Goal: Task Accomplishment & Management: Complete application form

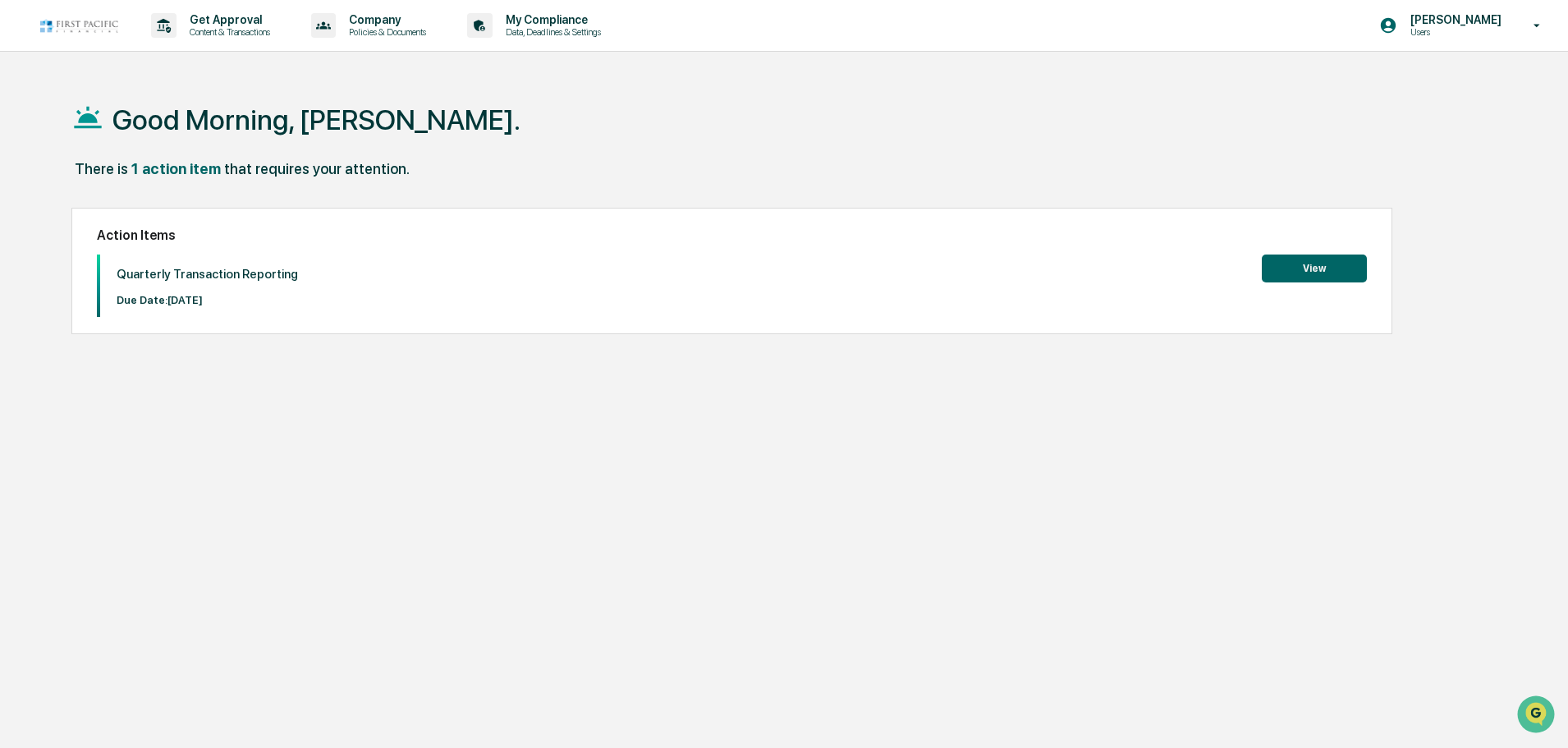
click at [1325, 272] on button "View" at bounding box center [1314, 268] width 106 height 28
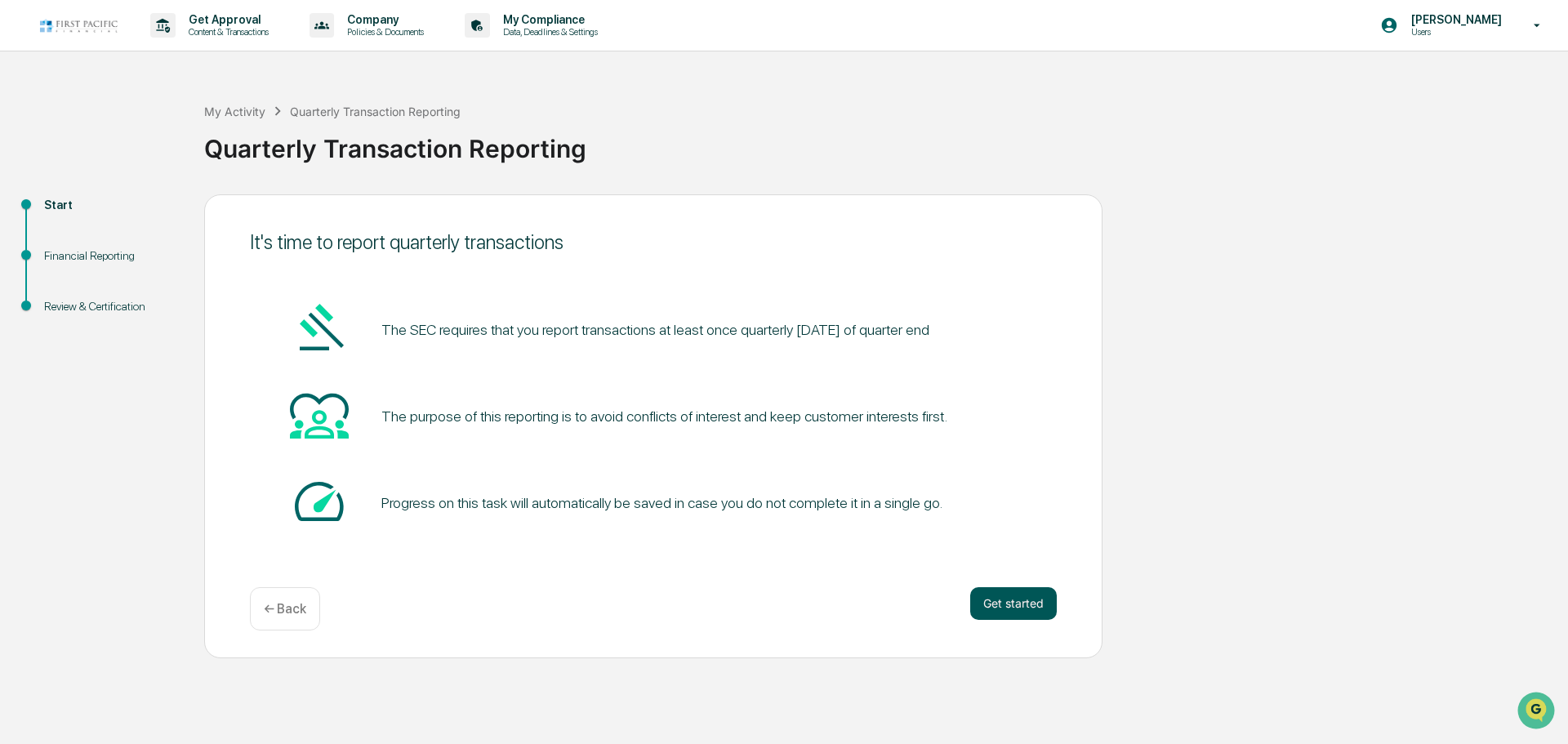
click at [993, 602] on button "Get started" at bounding box center [1013, 604] width 87 height 33
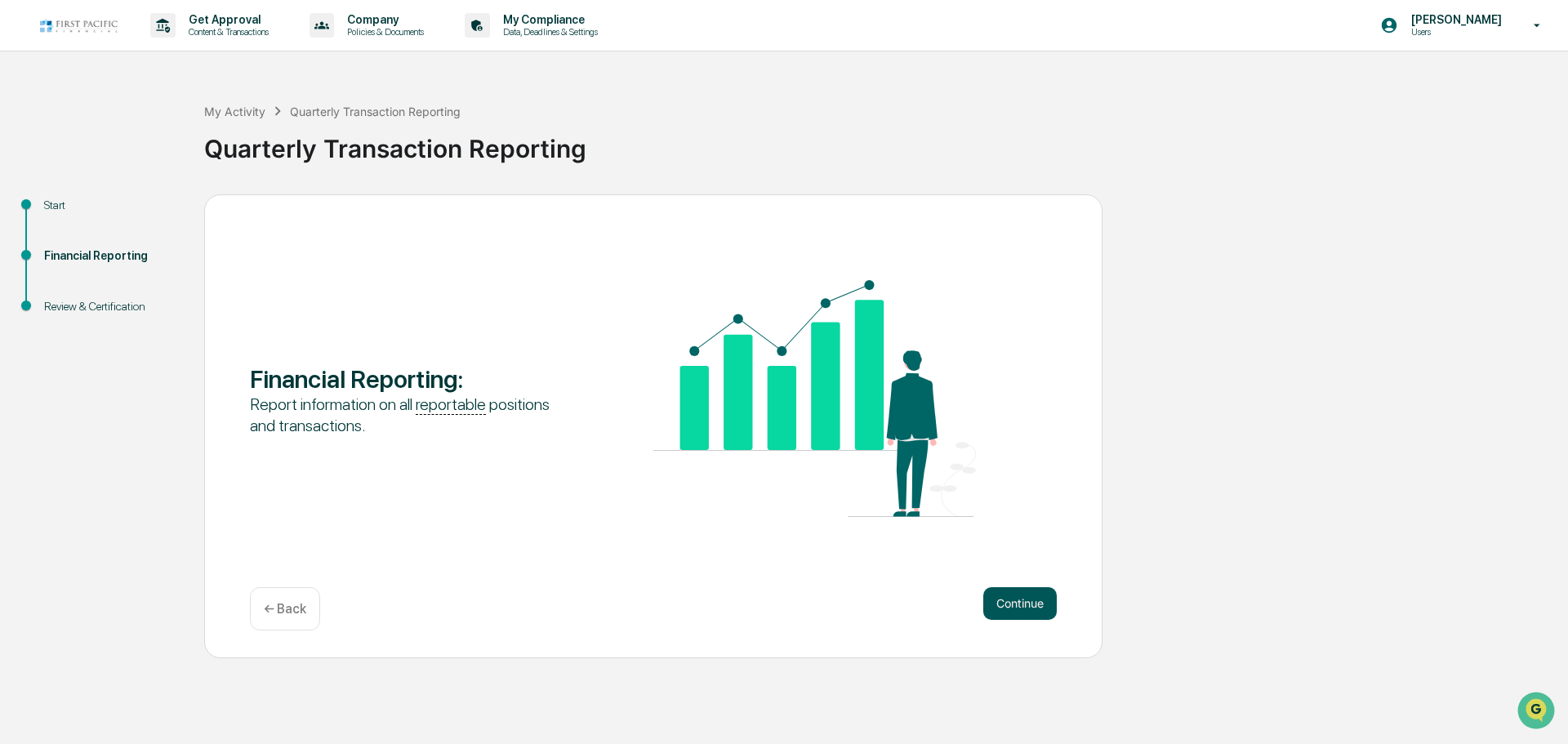
click at [1017, 590] on button "Continue" at bounding box center [1020, 604] width 73 height 33
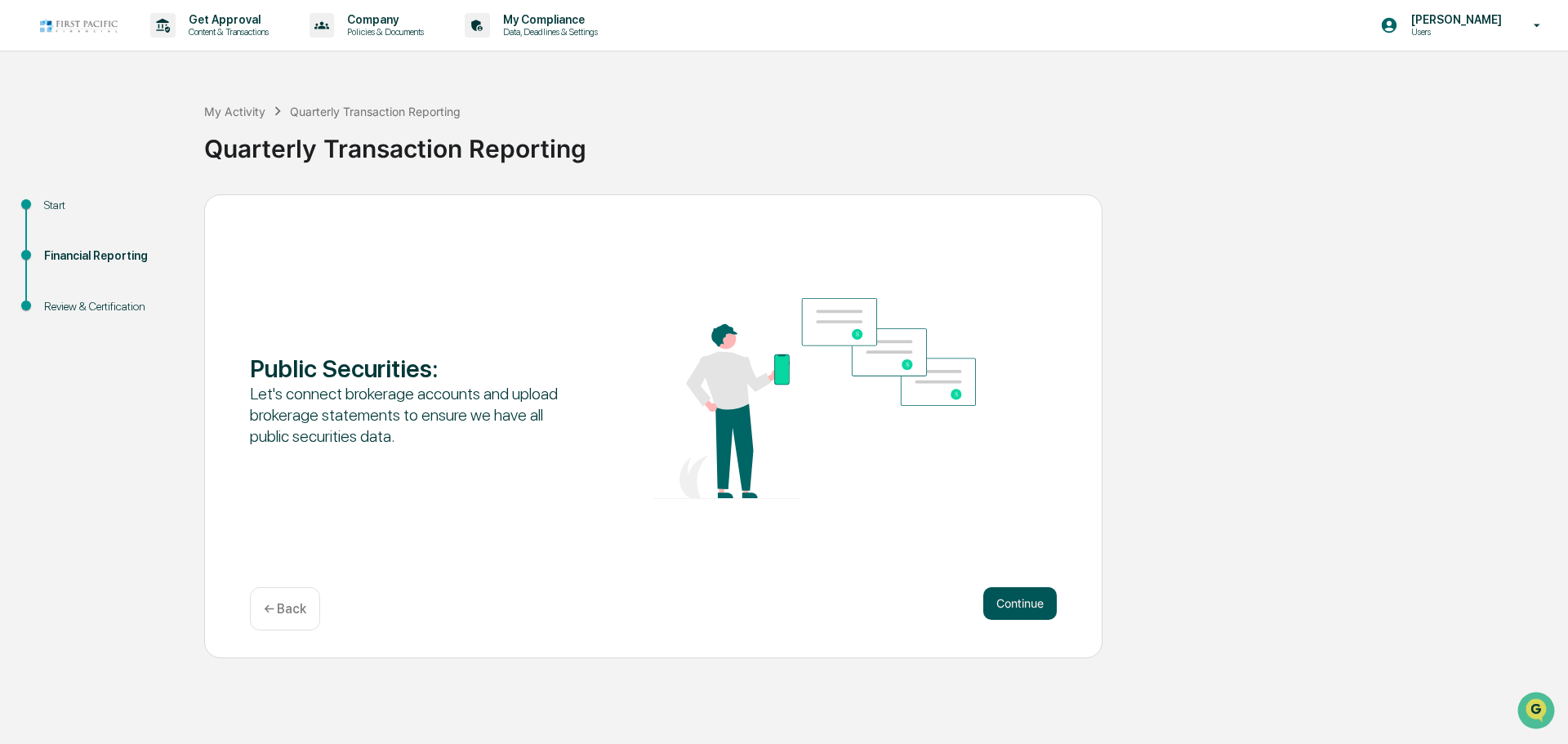
click at [1040, 607] on button "Continue" at bounding box center [1020, 604] width 73 height 33
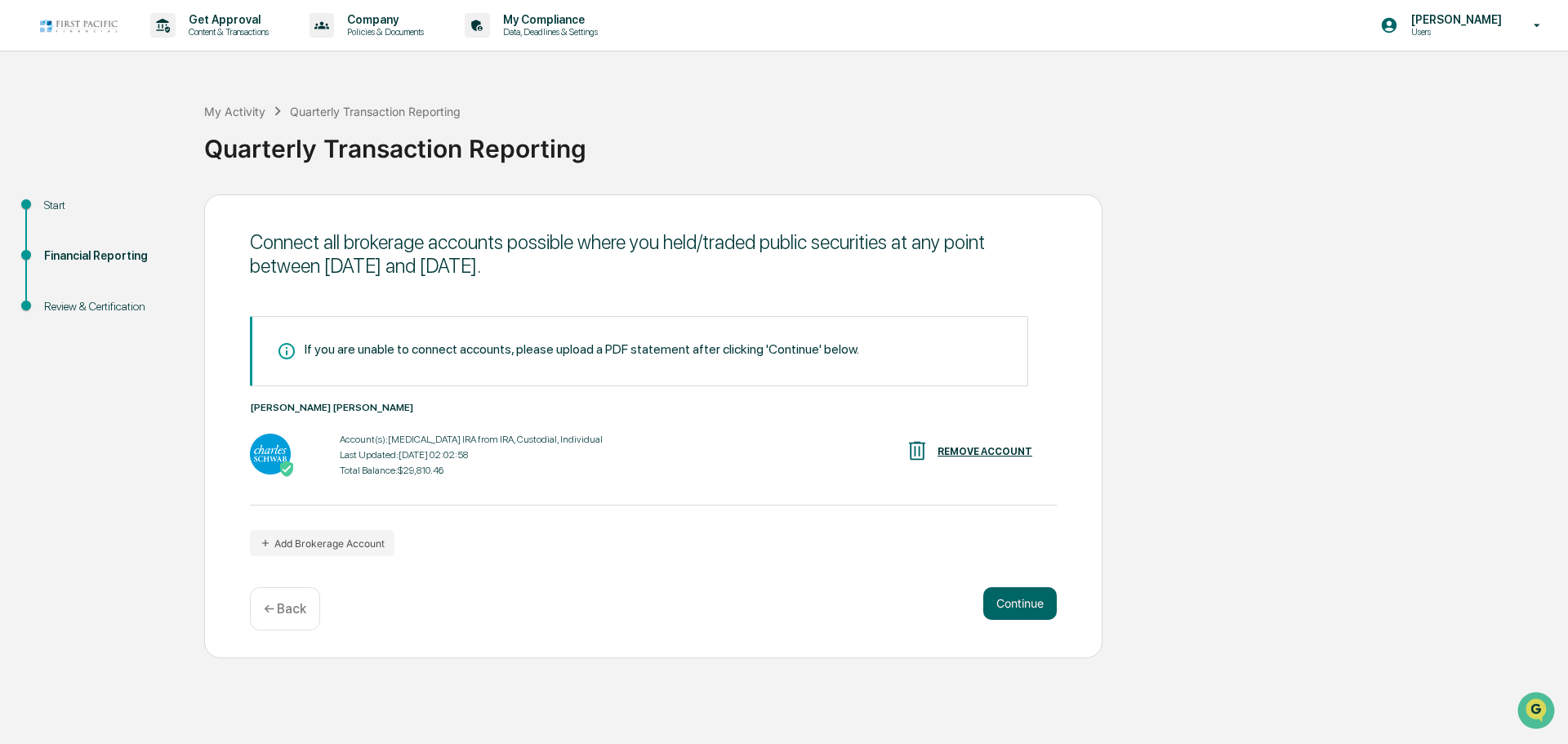
click at [444, 456] on div "Last Updated: [DATE] 02:02:58" at bounding box center [470, 454] width 263 height 12
click at [1030, 604] on button "Continue" at bounding box center [1020, 604] width 73 height 33
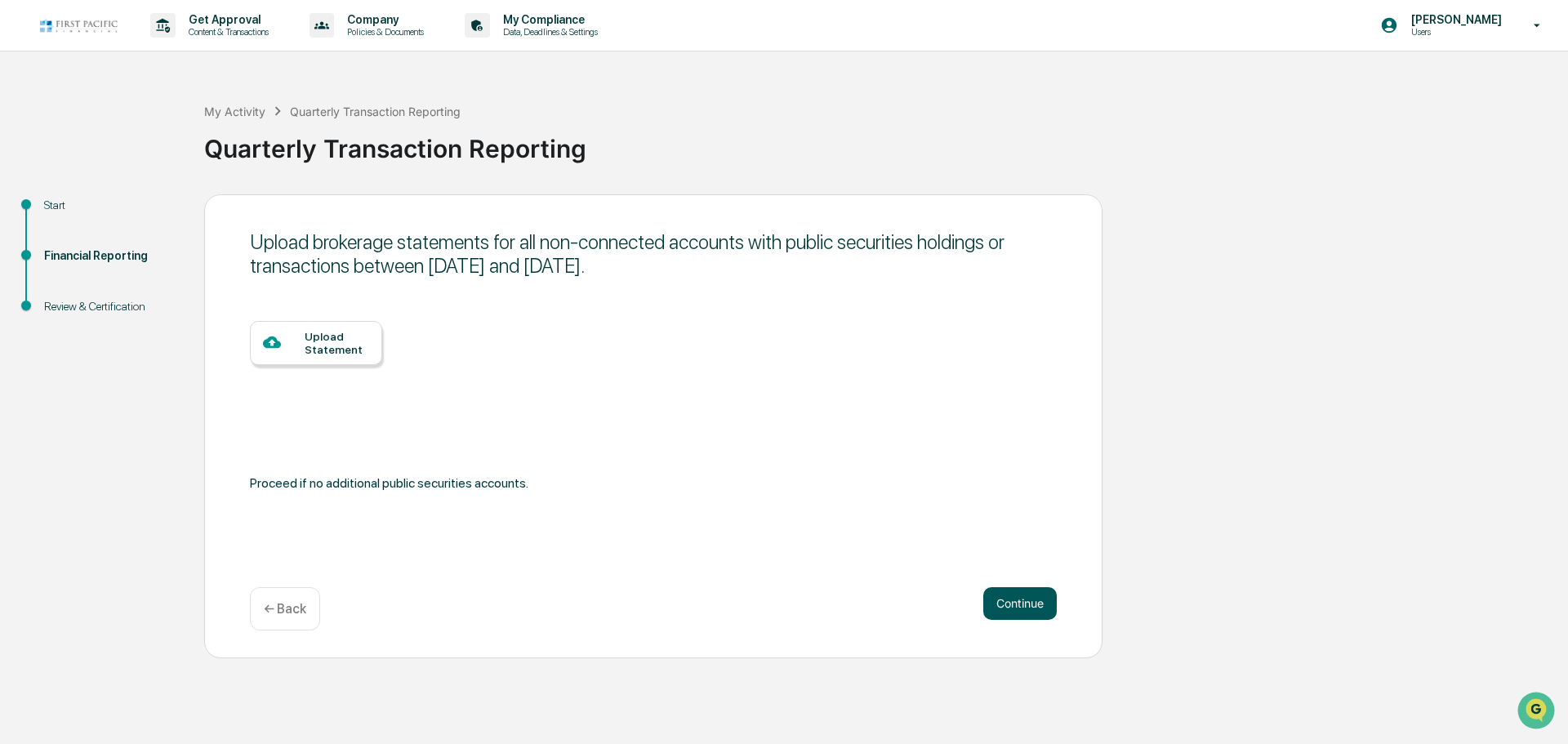
click at [1014, 604] on button "Continue" at bounding box center [1020, 604] width 73 height 33
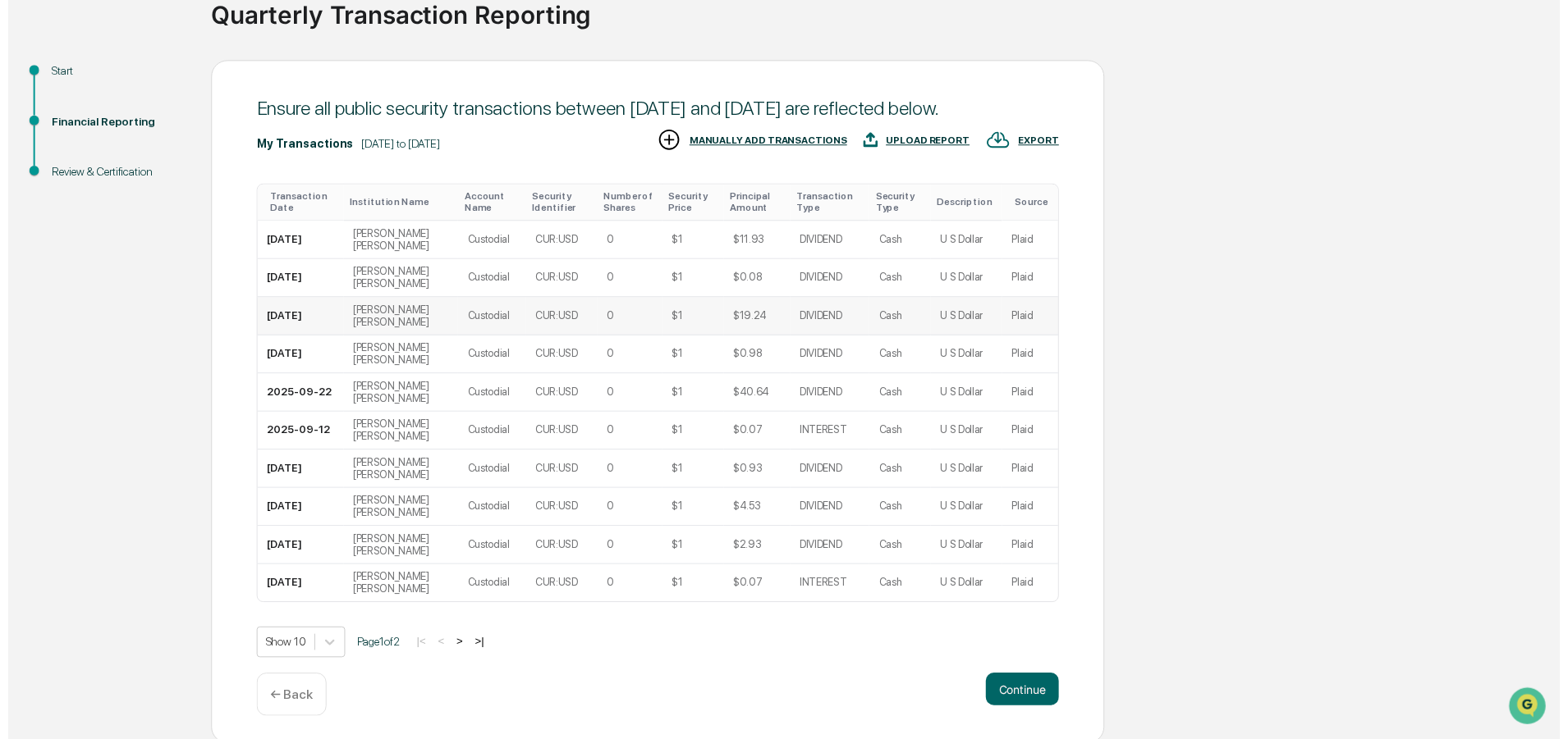
scroll to position [163, 0]
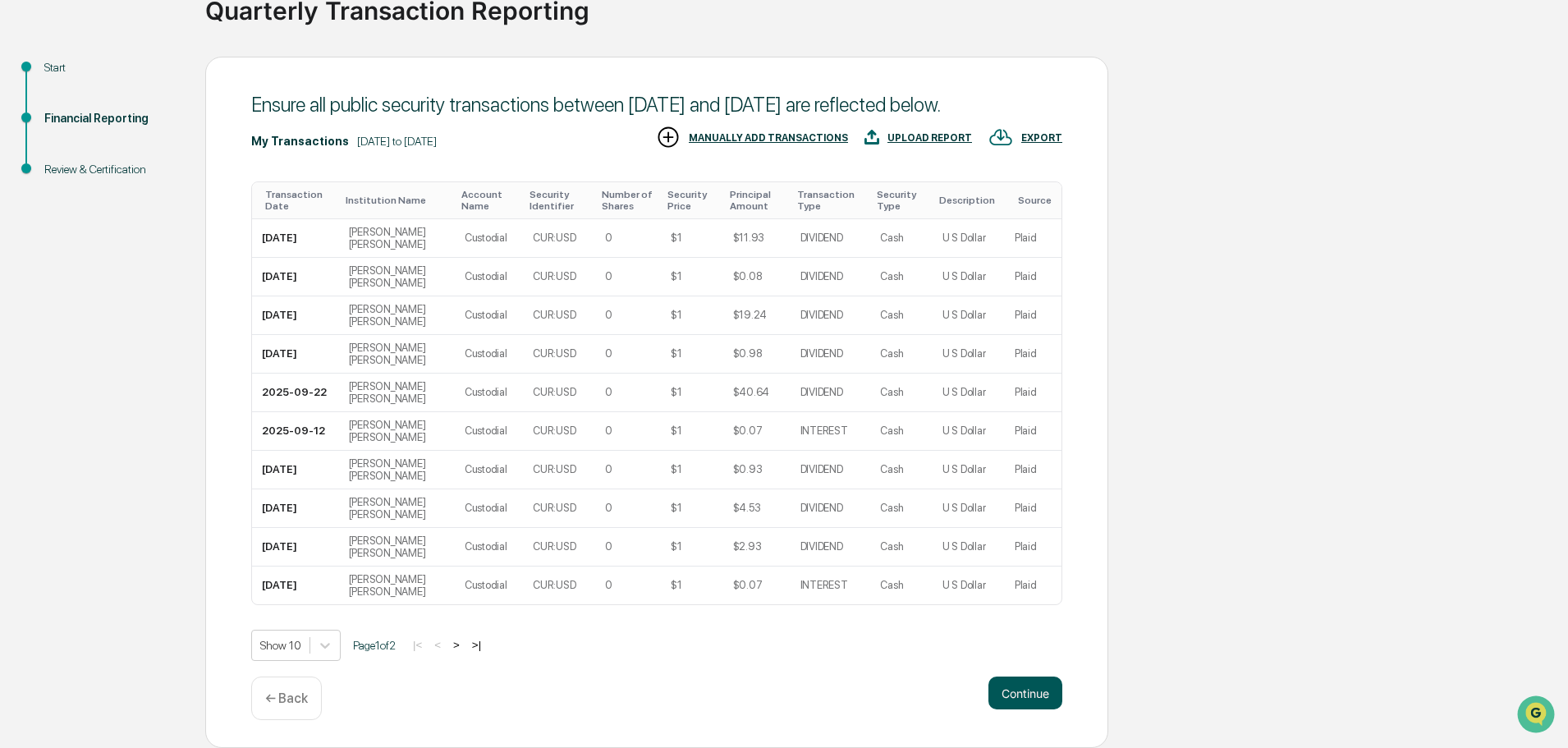
click at [1004, 701] on button "Continue" at bounding box center [1025, 693] width 74 height 33
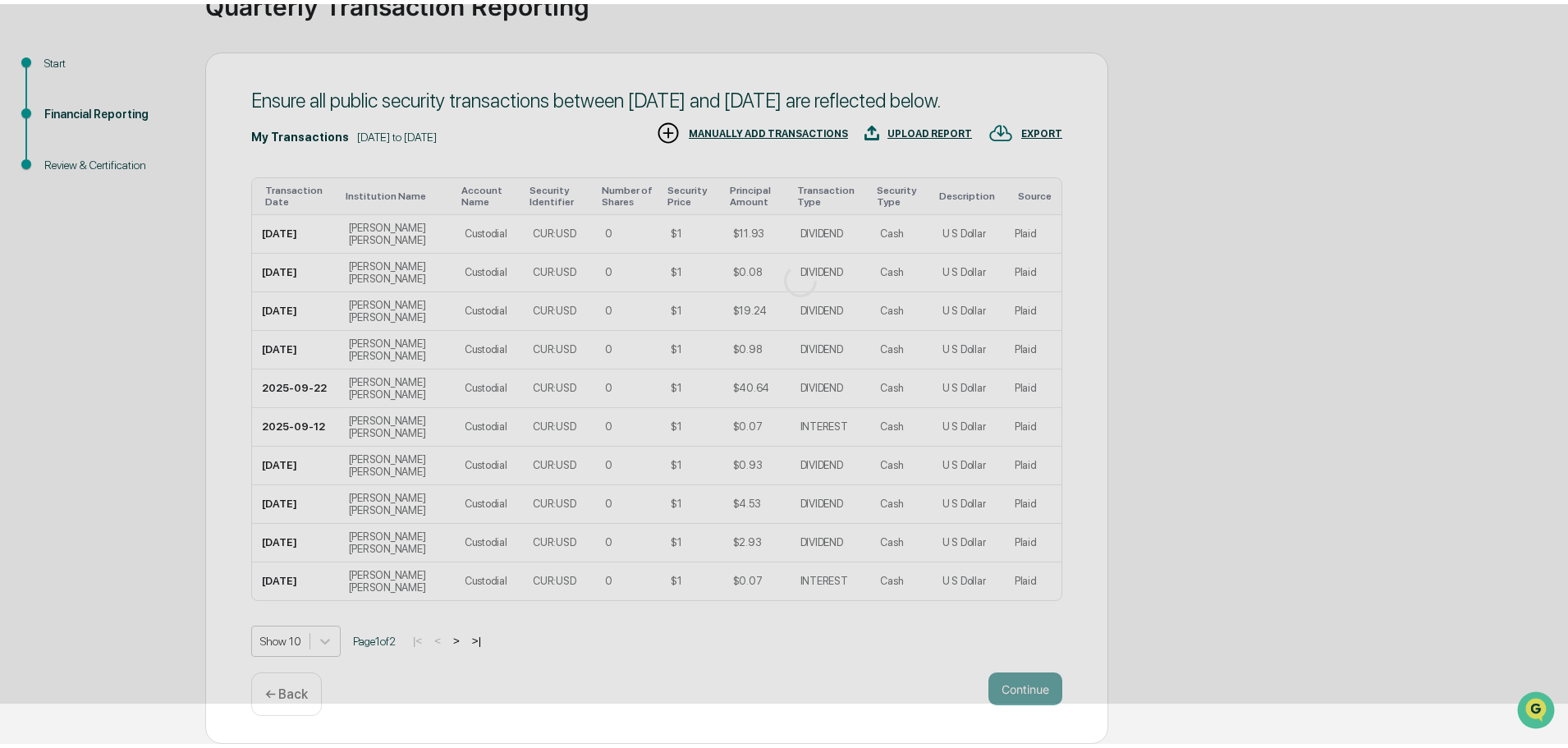
scroll to position [0, 0]
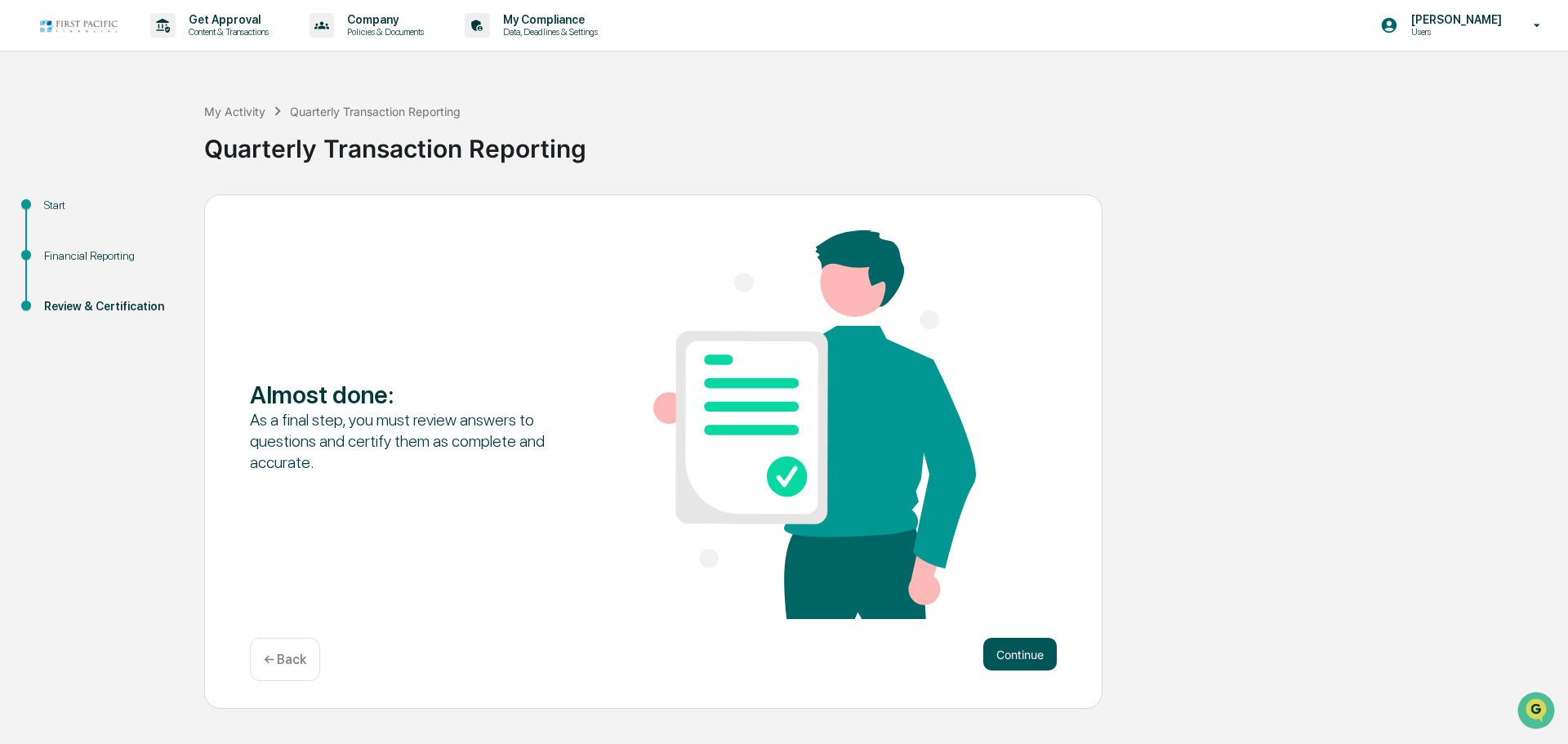
click at [1007, 648] on button "Continue" at bounding box center [1020, 654] width 73 height 33
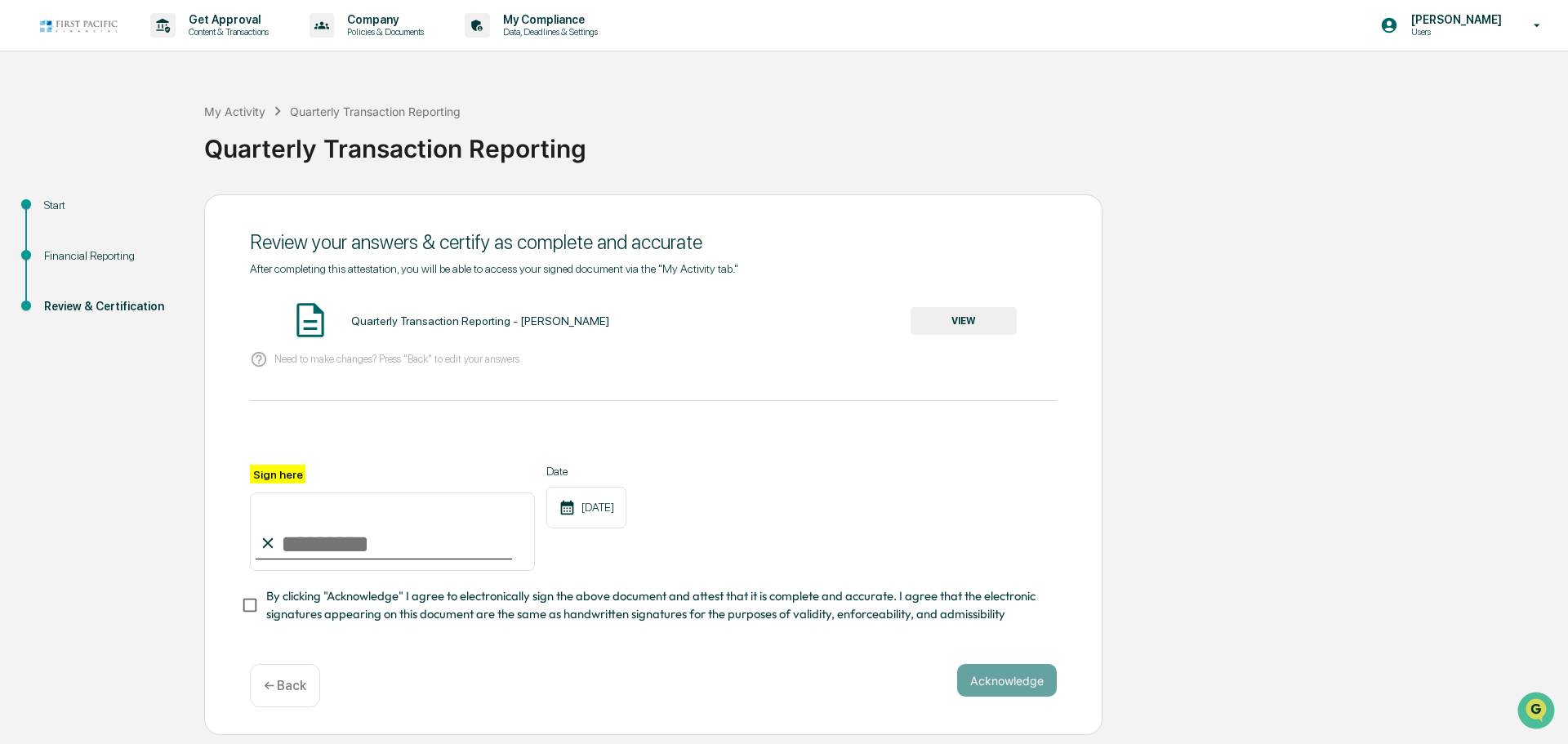
click at [308, 539] on input "Sign here" at bounding box center [392, 531] width 285 height 79
type input "**********"
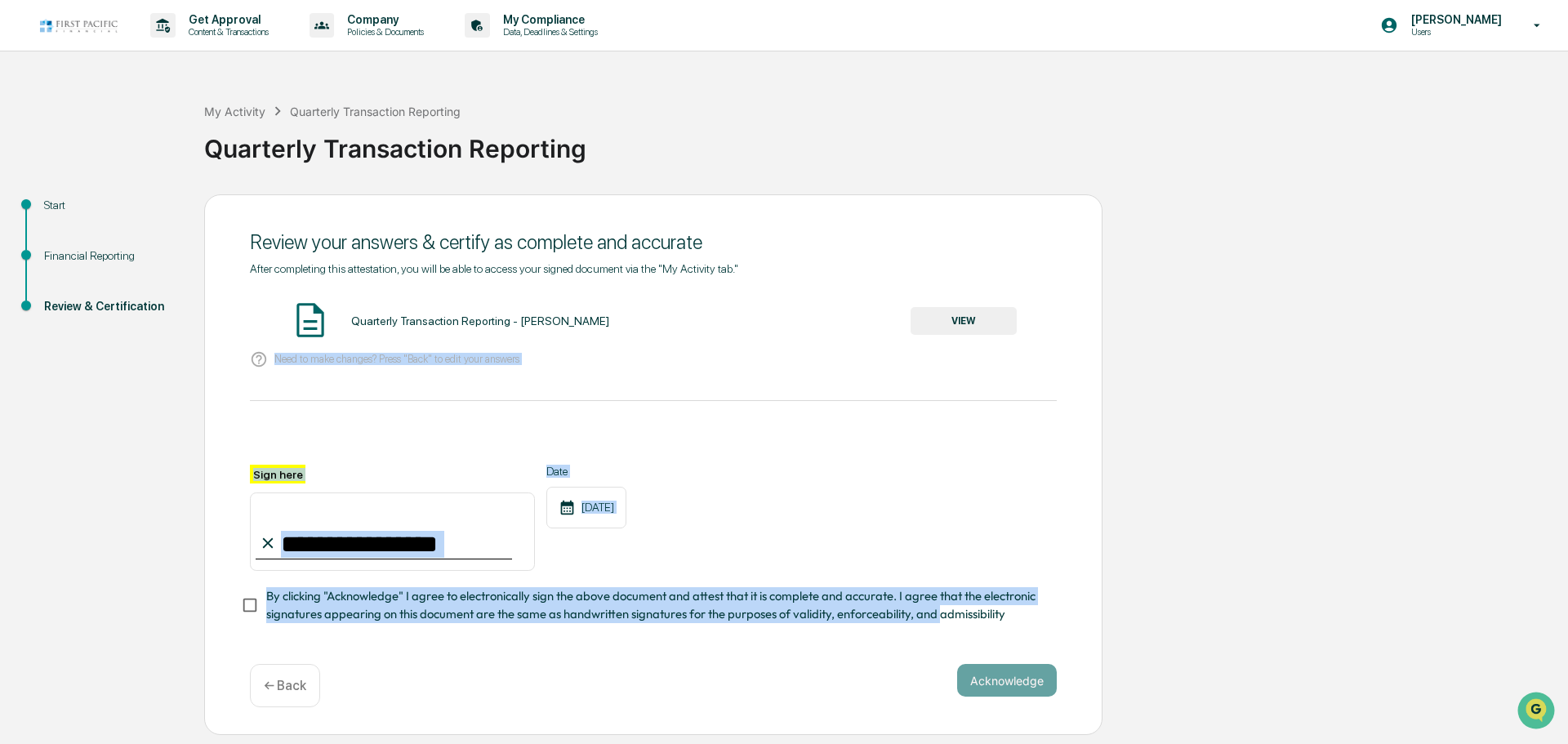
drag, startPoint x: 939, startPoint y: 402, endPoint x: 910, endPoint y: 546, distance: 146.9
click at [940, 601] on div "**********" at bounding box center [653, 444] width 807 height 362
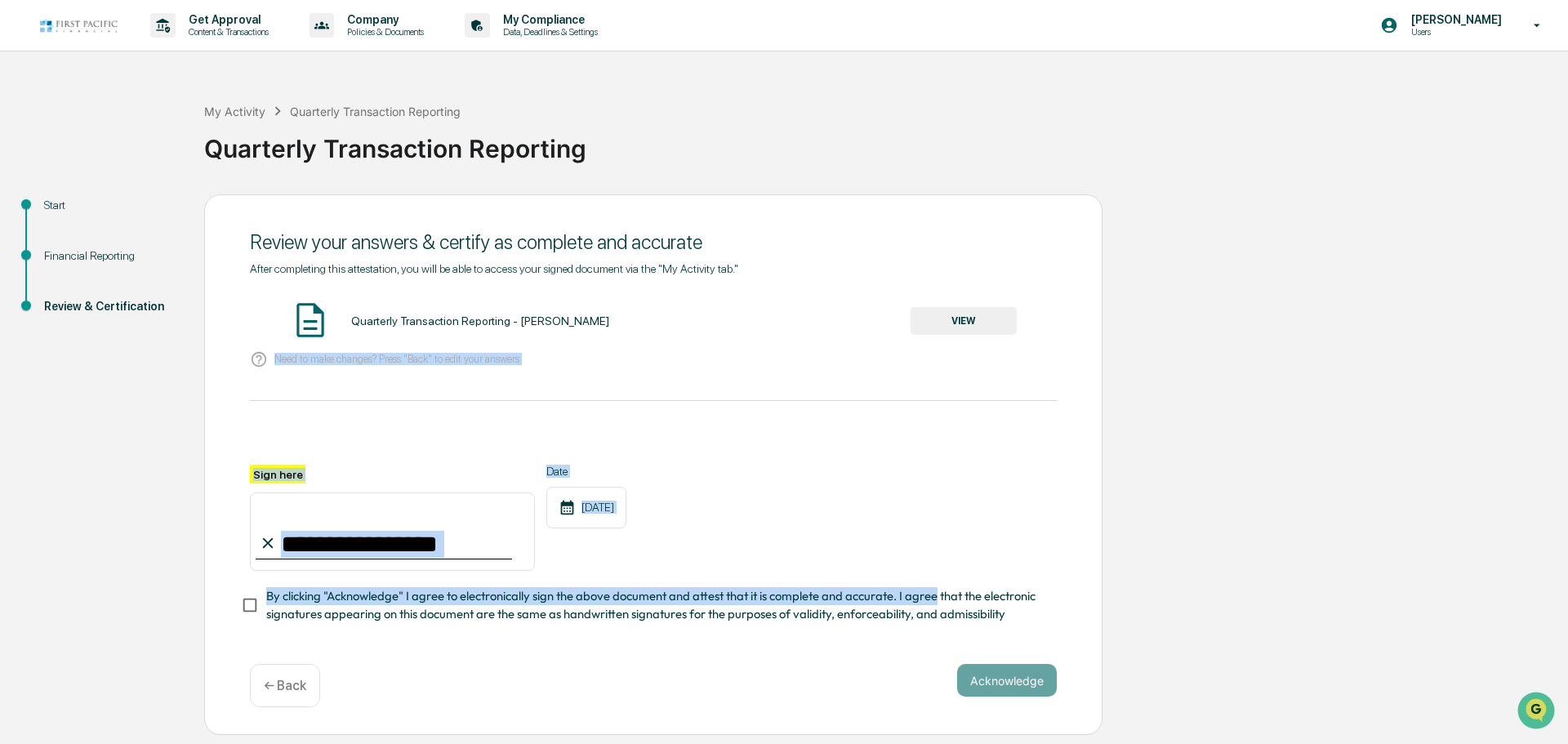
click at [860, 434] on div at bounding box center [653, 444] width 807 height 39
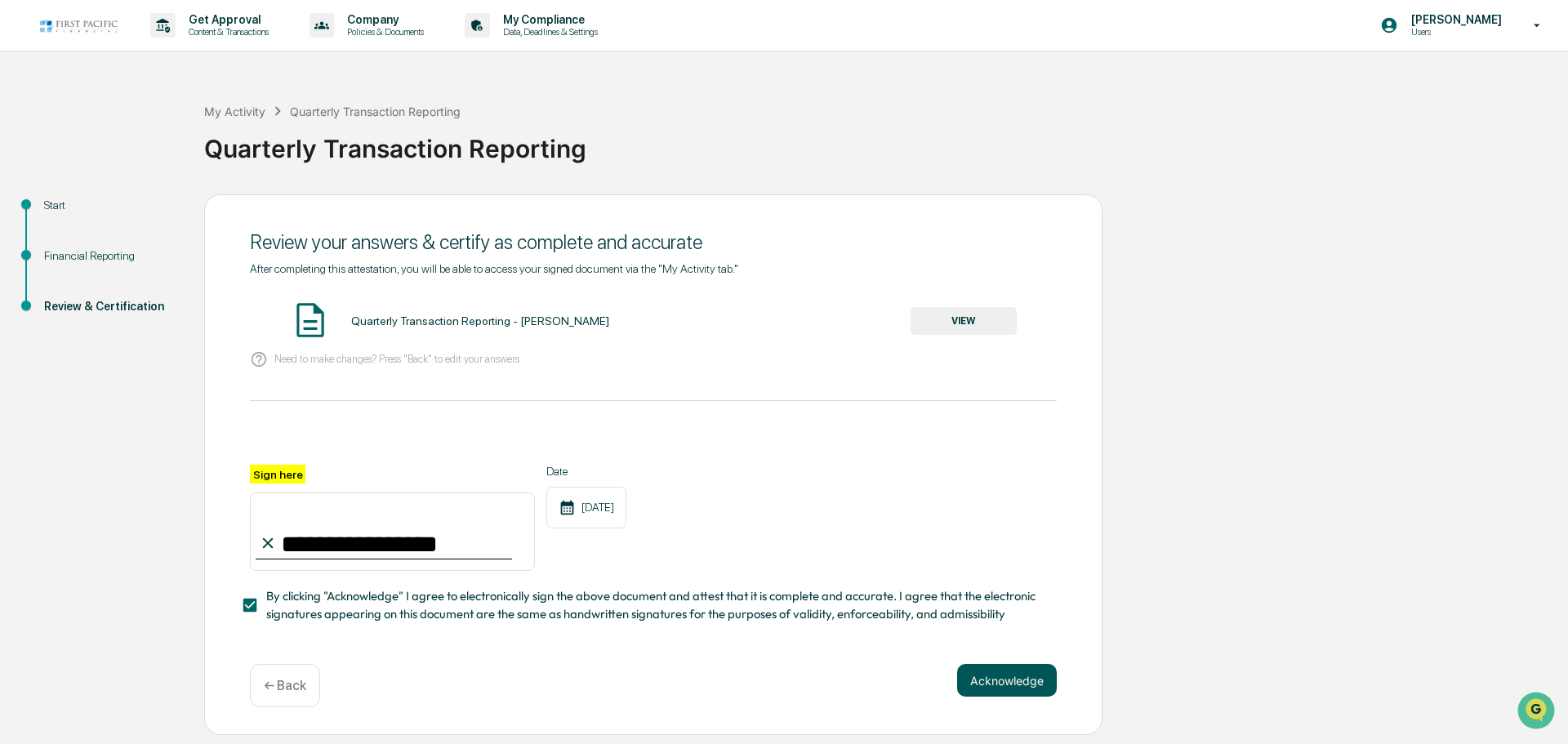
click at [1008, 682] on button "Acknowledge" at bounding box center [1007, 681] width 100 height 33
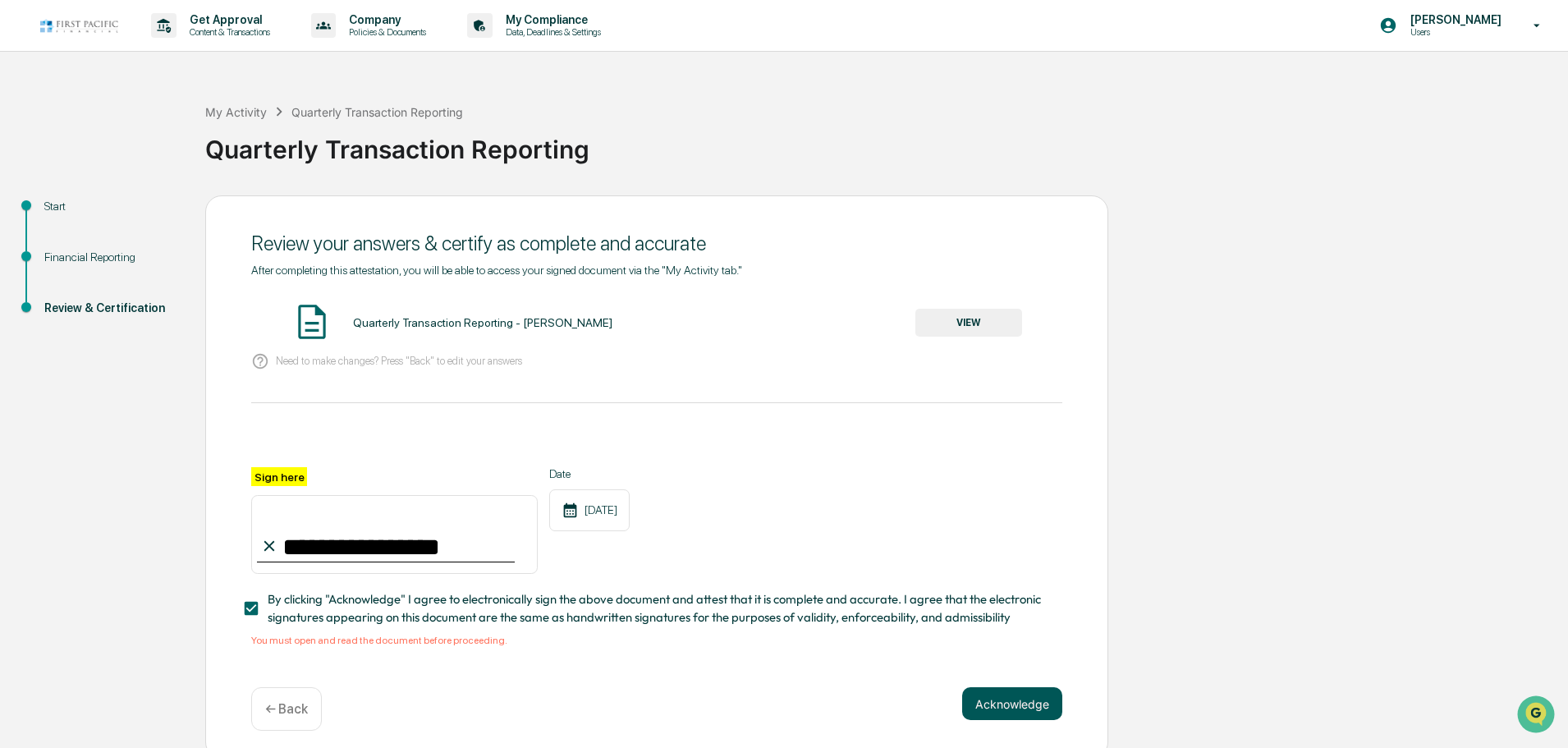
click at [1033, 704] on button "Acknowledge" at bounding box center [1012, 703] width 100 height 33
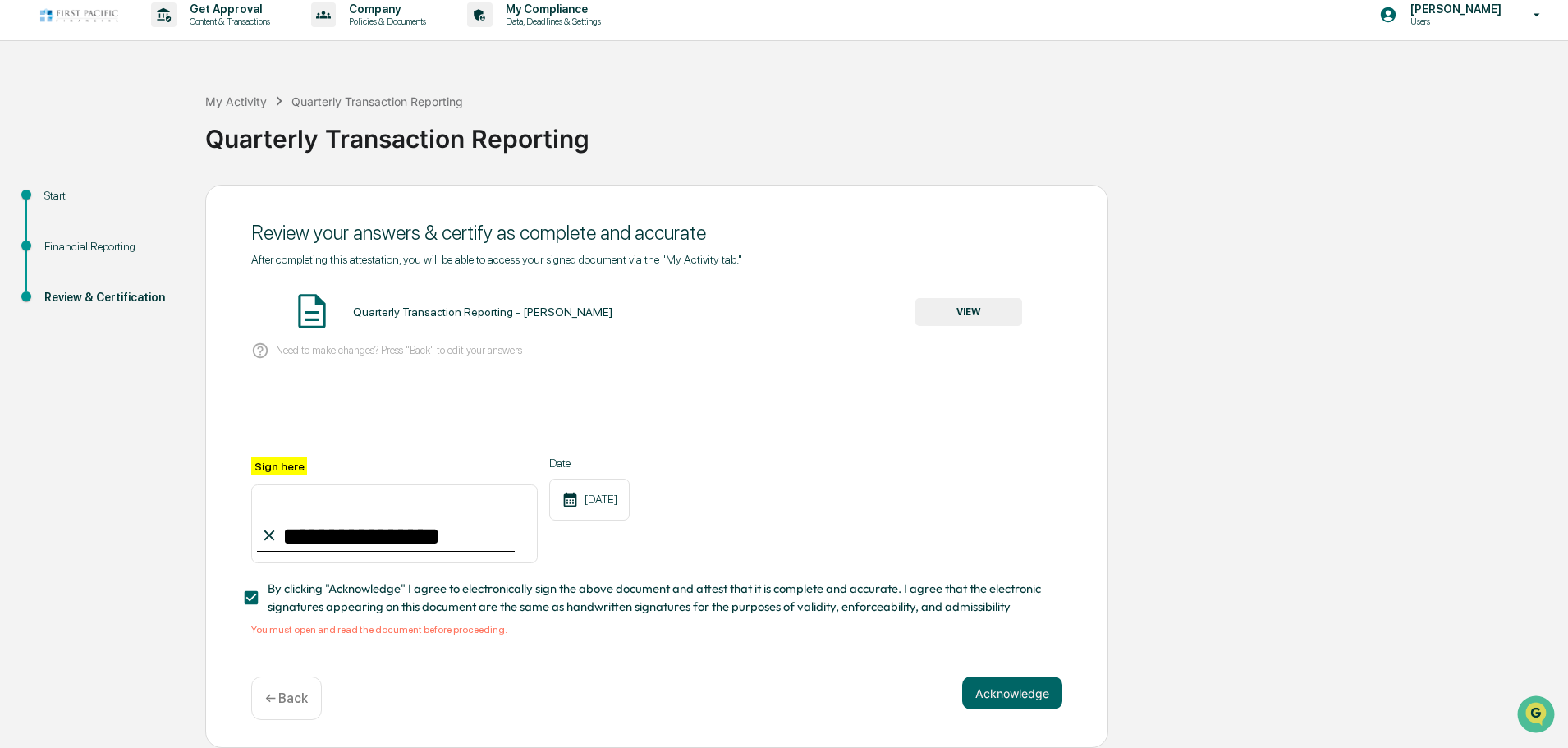
scroll to position [15, 0]
click at [943, 316] on button "VIEW" at bounding box center [968, 312] width 106 height 28
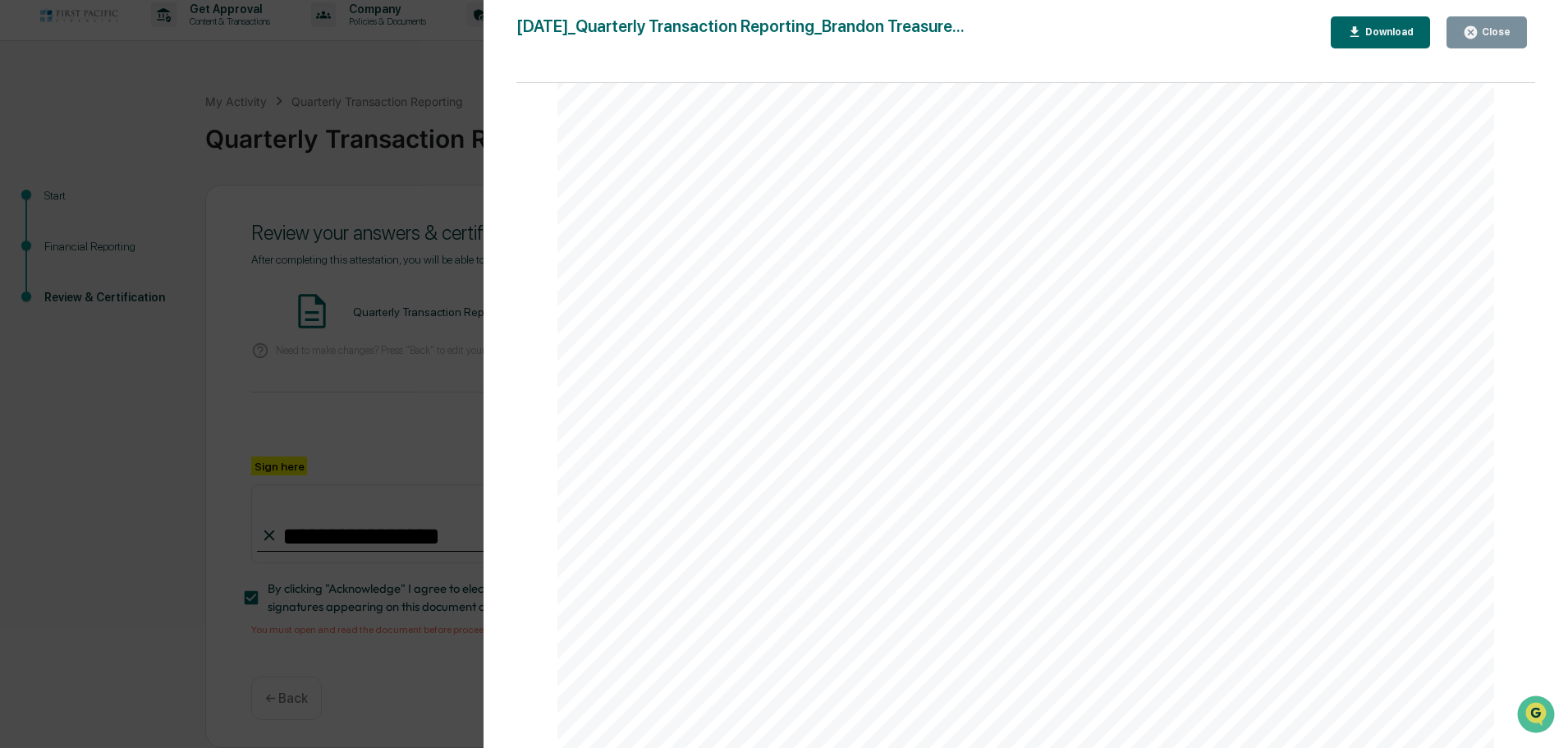
scroll to position [1806, 0]
drag, startPoint x: 1543, startPoint y: 425, endPoint x: 1542, endPoint y: 411, distance: 14.0
click at [1542, 411] on div "Version History [DATE] 04:34 PM [PERSON_NAME] Treasure [DATE]_Quarterly Transac…" at bounding box center [1026, 390] width 1085 height 781
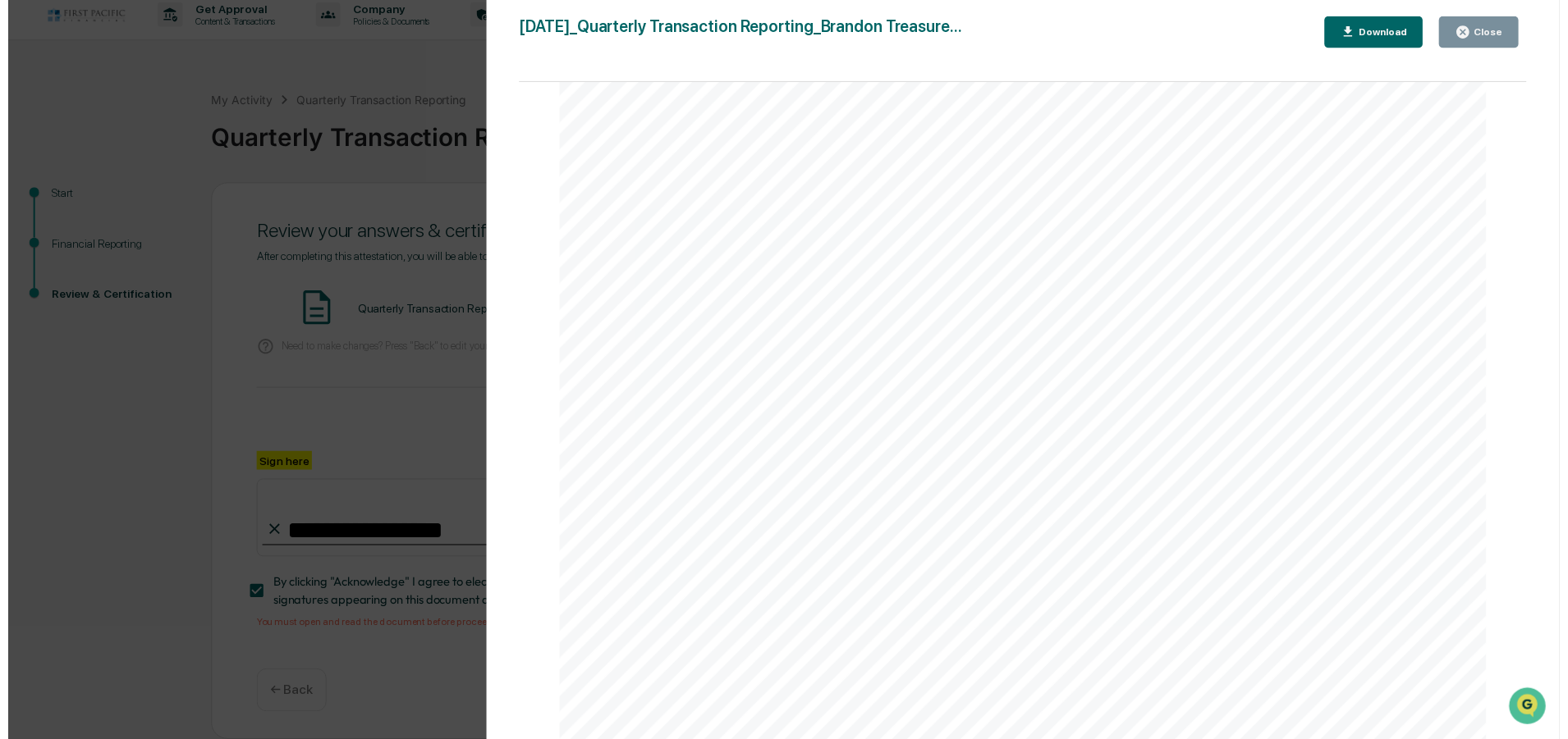
scroll to position [3453, 0]
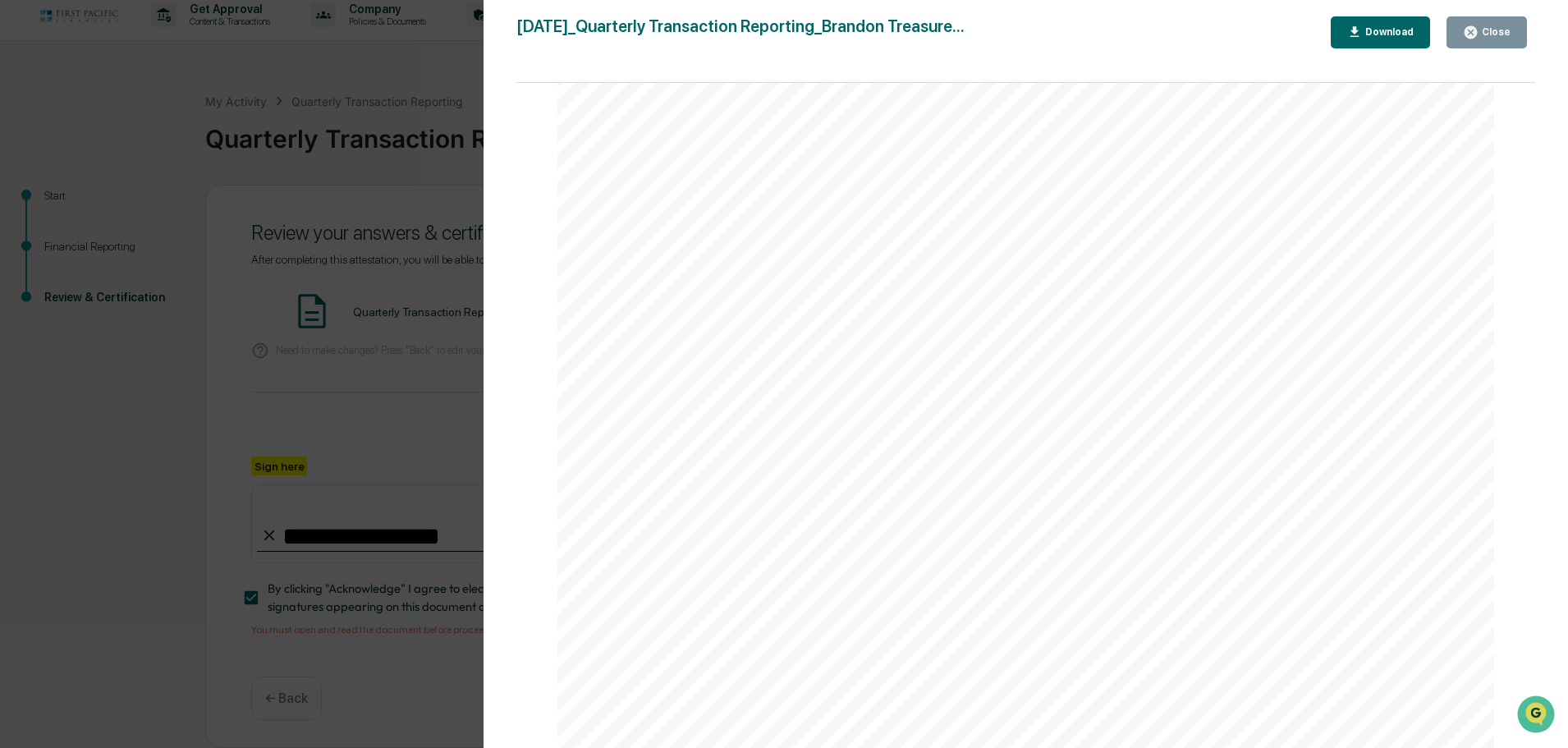
click at [1478, 43] on button "Close" at bounding box center [1486, 32] width 80 height 32
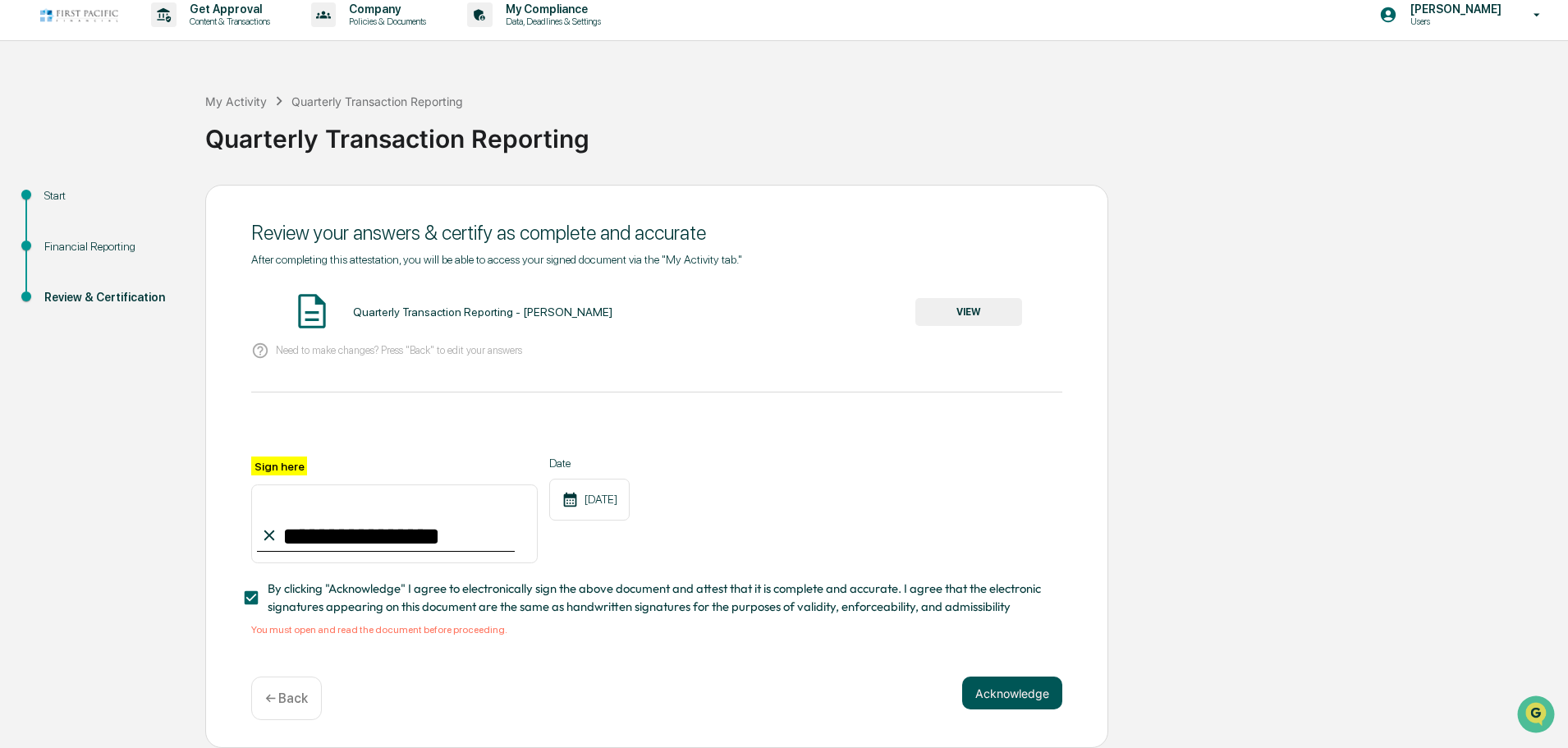
click at [982, 695] on button "Acknowledge" at bounding box center [1012, 693] width 100 height 33
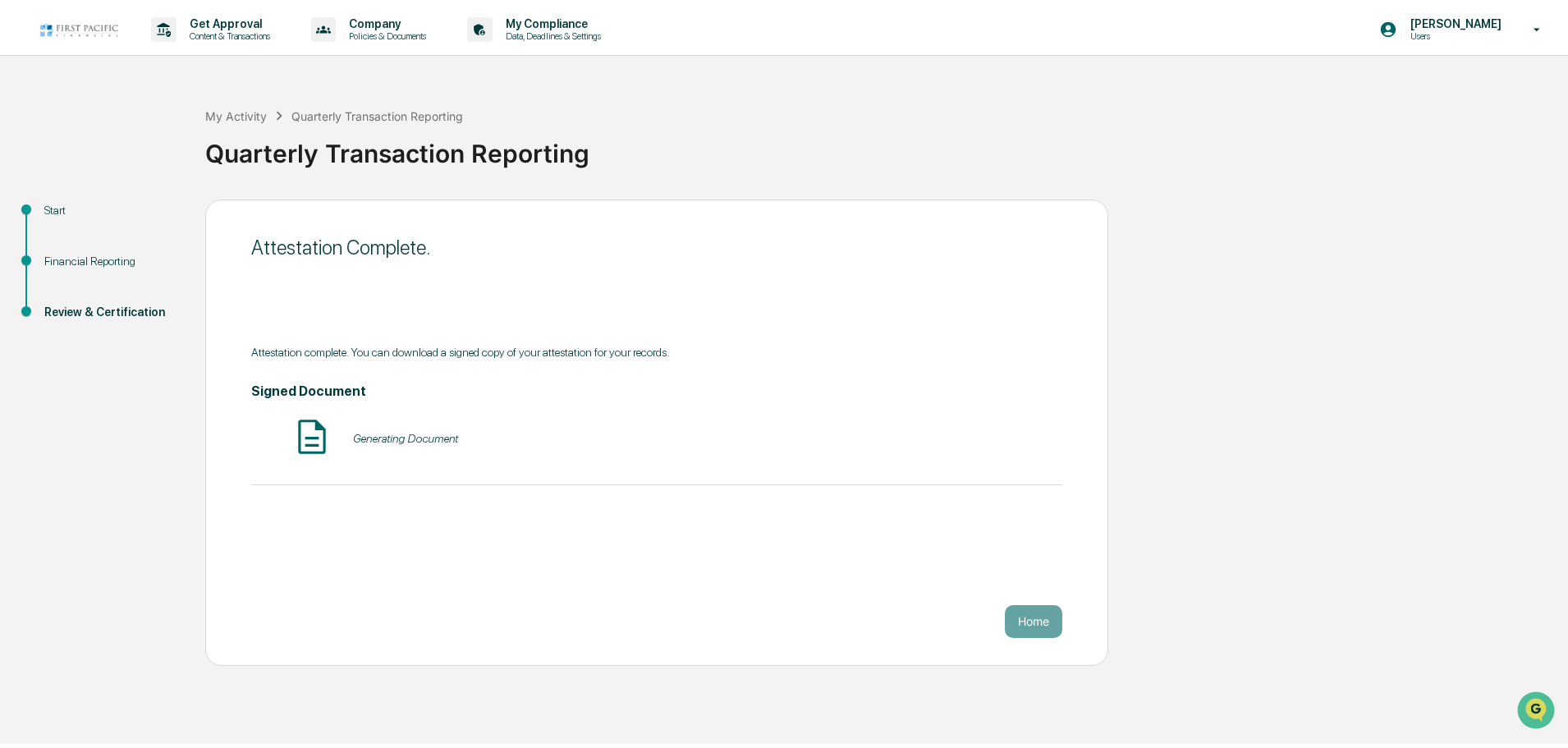
scroll to position [0, 0]
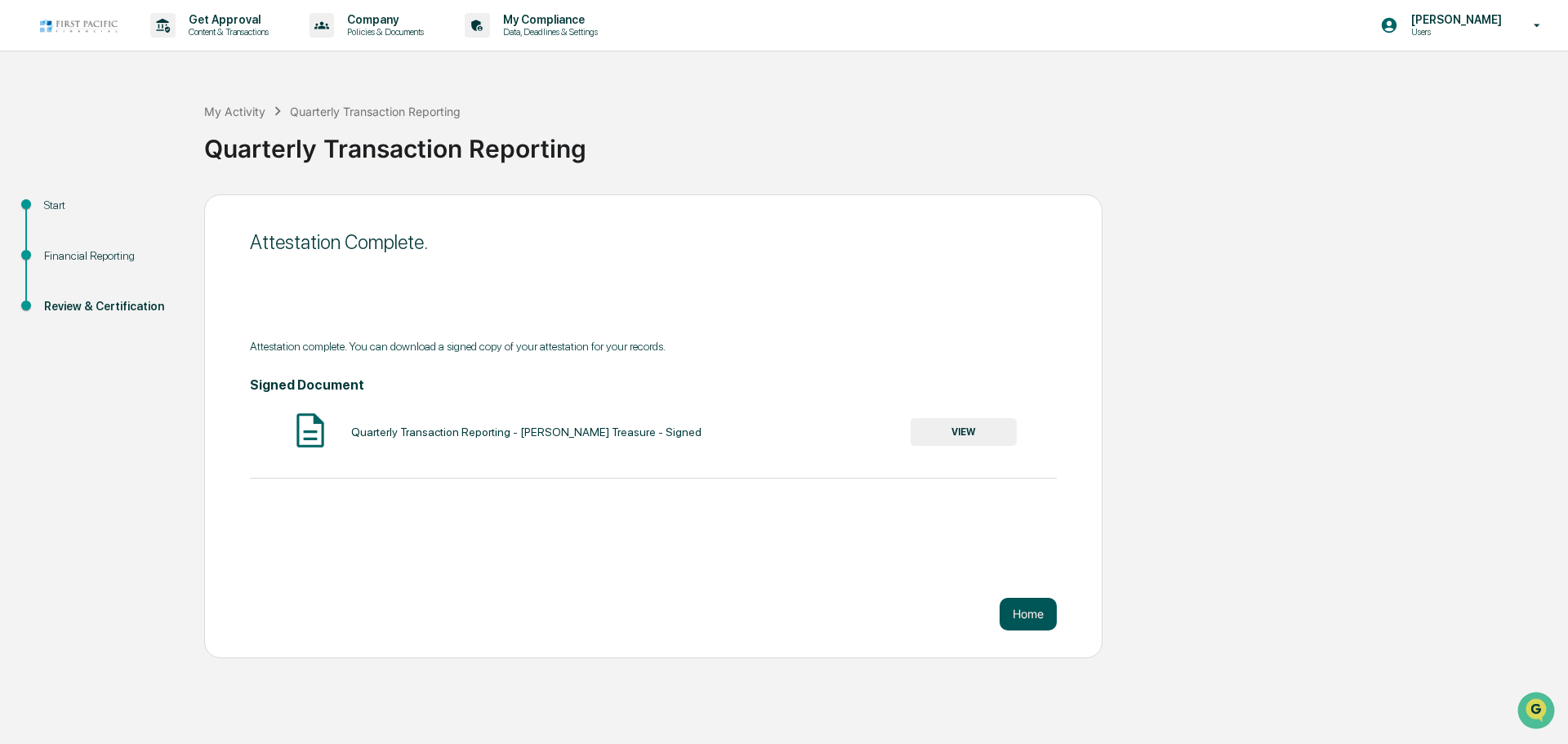
click at [1043, 606] on button "Home" at bounding box center [1028, 615] width 57 height 33
